Goal: Transaction & Acquisition: Book appointment/travel/reservation

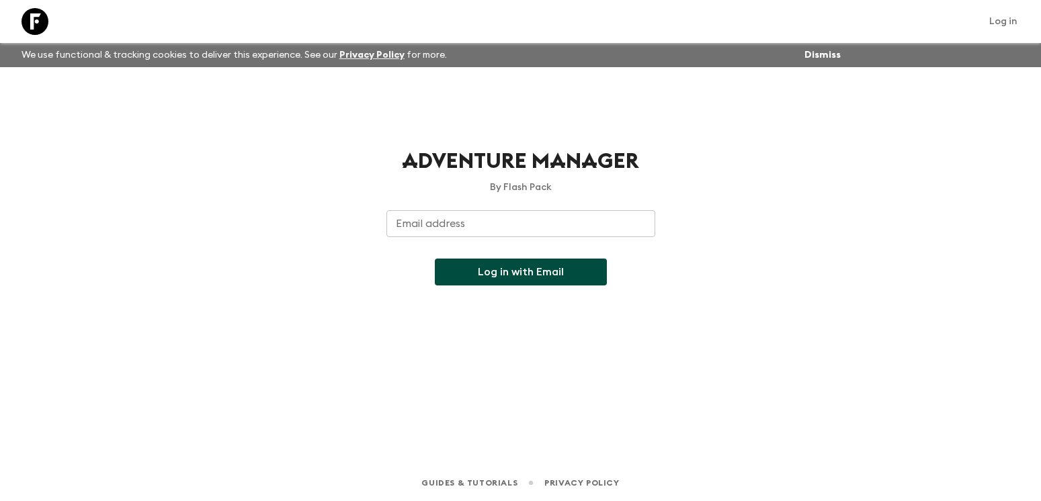
click at [566, 233] on input "Email address" at bounding box center [520, 223] width 269 height 27
click at [566, 224] on input "Email address" at bounding box center [520, 223] width 269 height 27
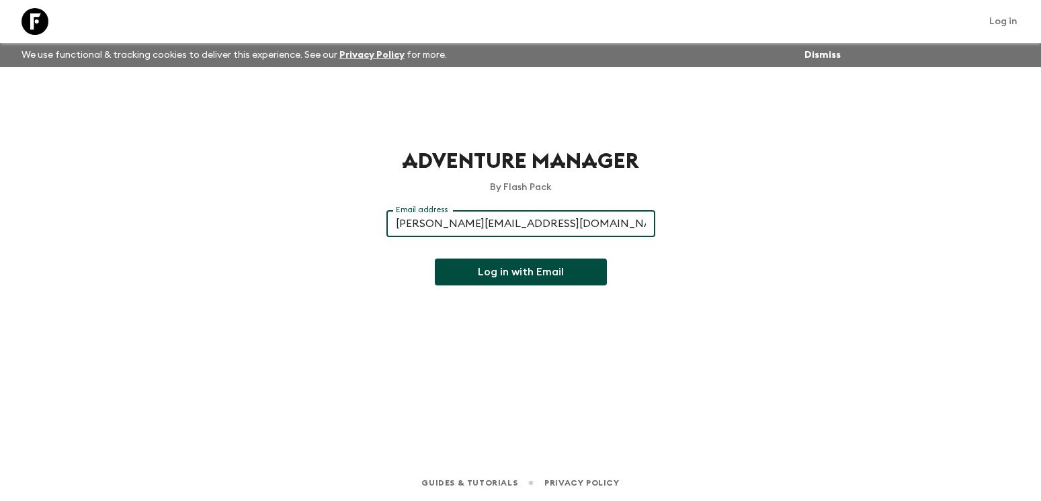
click at [522, 224] on input "[PERSON_NAME][EMAIL_ADDRESS][DOMAIN_NAME]" at bounding box center [520, 223] width 269 height 27
click at [523, 222] on input "[PERSON_NAME][EMAIL_ADDRESS][DOMAIN_NAME]" at bounding box center [520, 223] width 269 height 27
type input "[PERSON_NAME][EMAIL_ADDRESS][DOMAIN_NAME]"
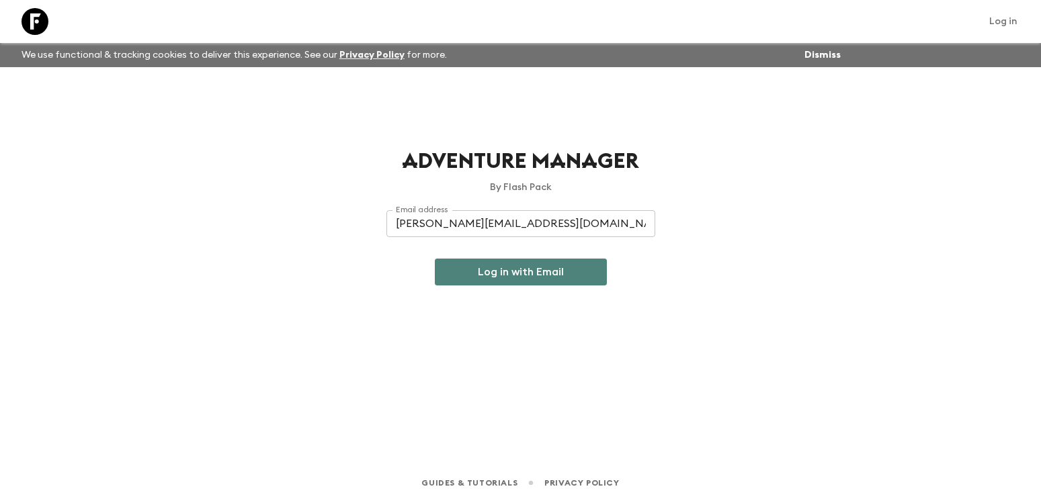
click at [520, 268] on button "Log in with Email" at bounding box center [521, 272] width 172 height 27
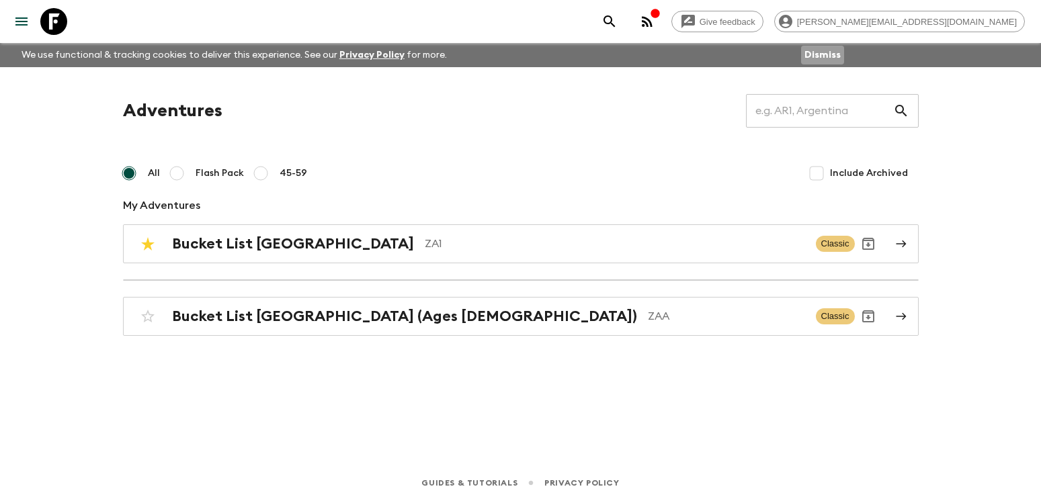
click at [830, 60] on button "Dismiss" at bounding box center [822, 55] width 43 height 19
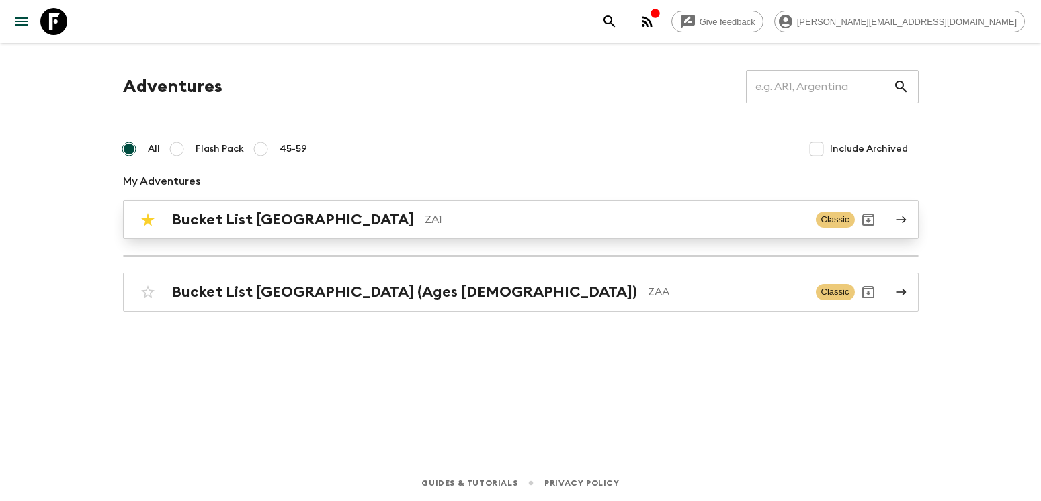
click at [238, 208] on div "Bucket List [GEOGRAPHIC_DATA] ZA1 Classic" at bounding box center [494, 219] width 720 height 27
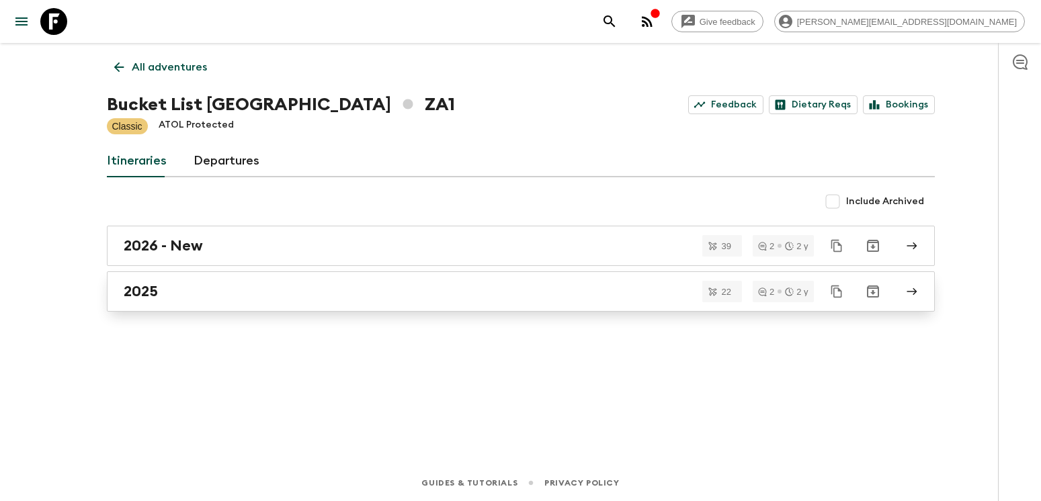
click at [133, 306] on link "2025" at bounding box center [521, 291] width 828 height 40
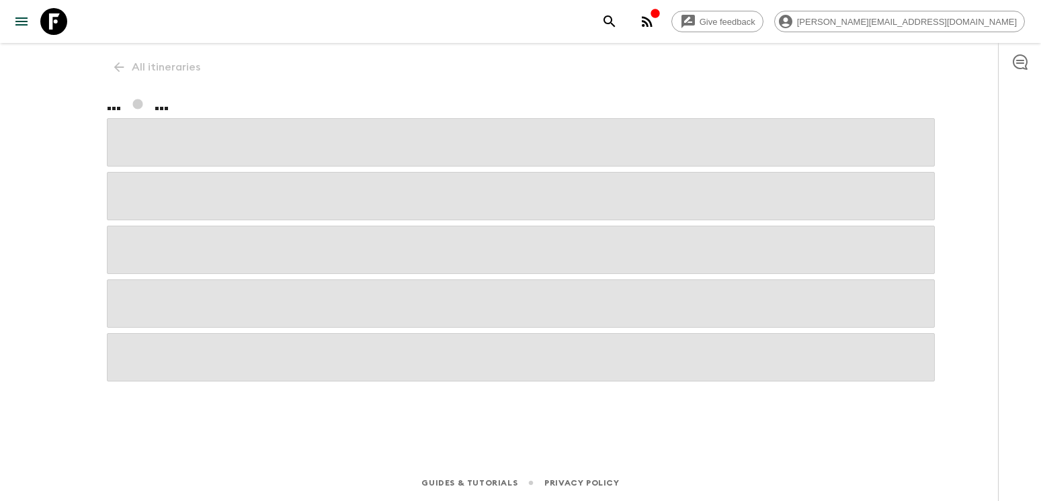
click at [136, 303] on span at bounding box center [521, 303] width 828 height 48
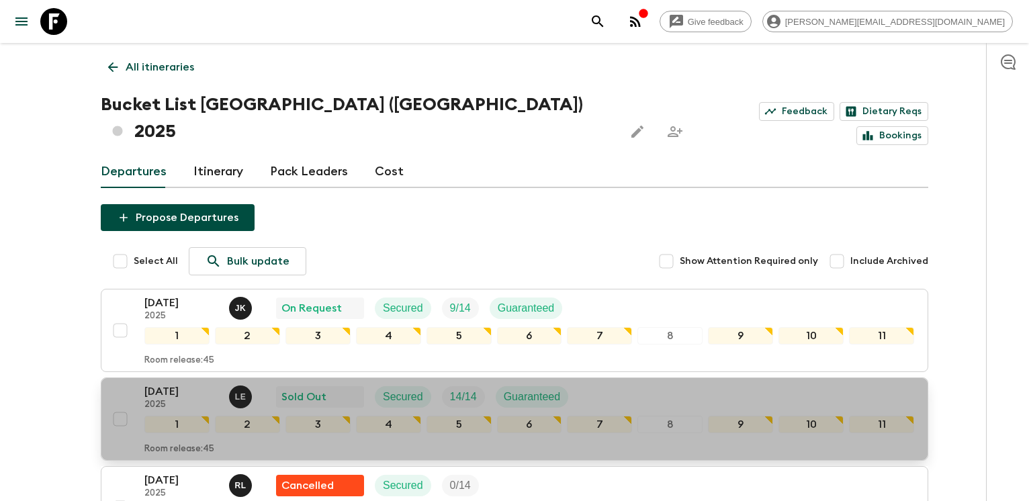
click at [162, 384] on p "[DATE]" at bounding box center [181, 392] width 74 height 16
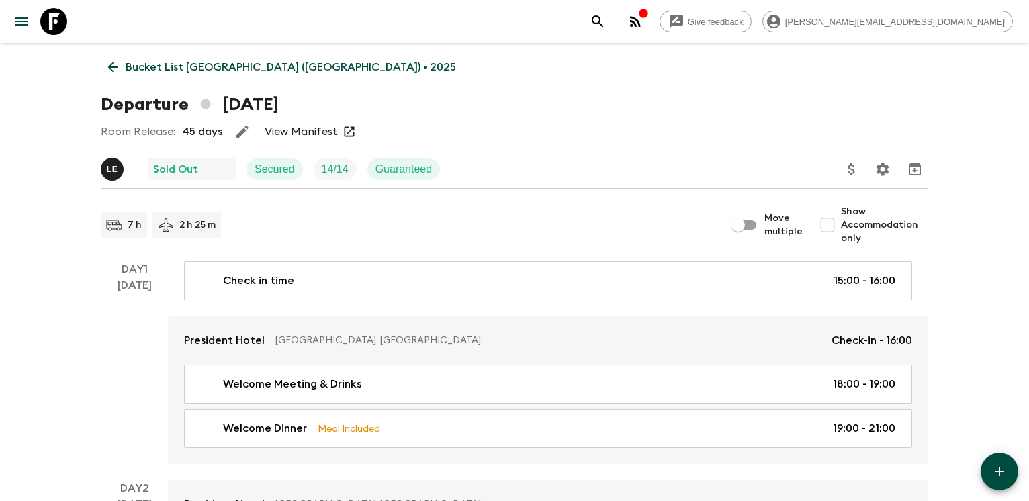
drag, startPoint x: 293, startPoint y: 139, endPoint x: 298, endPoint y: 134, distance: 7.1
click at [298, 134] on div "Room Release: 45 days View Manifest" at bounding box center [515, 131] width 828 height 27
click at [306, 130] on link "View Manifest" at bounding box center [301, 131] width 73 height 13
